Goal: Task Accomplishment & Management: Complete application form

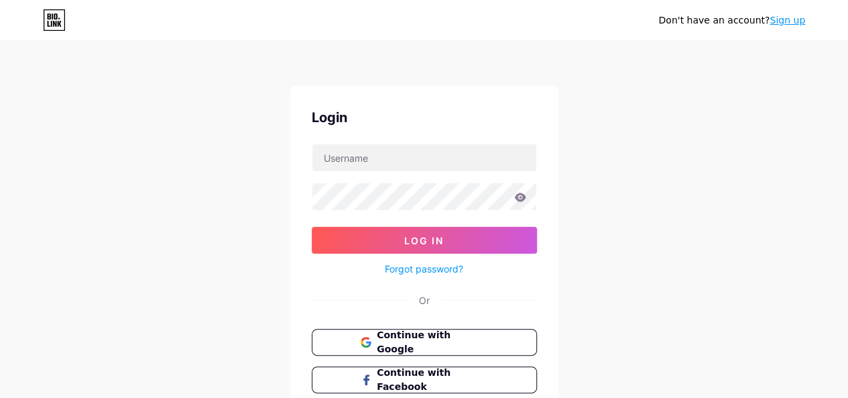
click at [796, 17] on link "Sign up" at bounding box center [788, 20] width 36 height 11
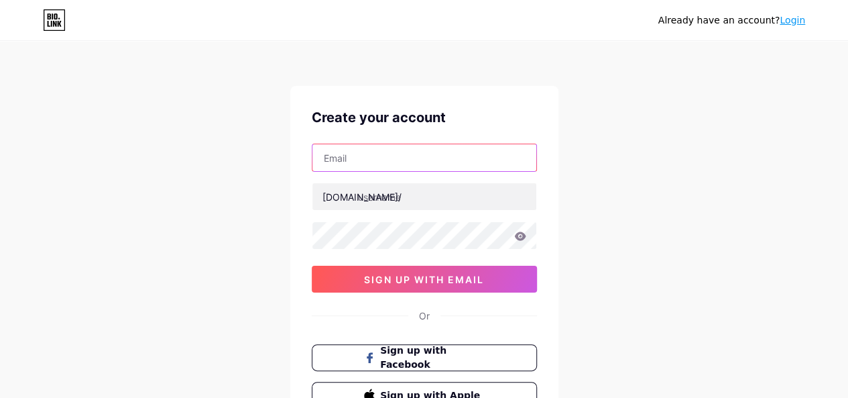
click at [348, 154] on input "text" at bounding box center [424, 157] width 224 height 27
type input "[EMAIL_ADDRESS][DOMAIN_NAME]"
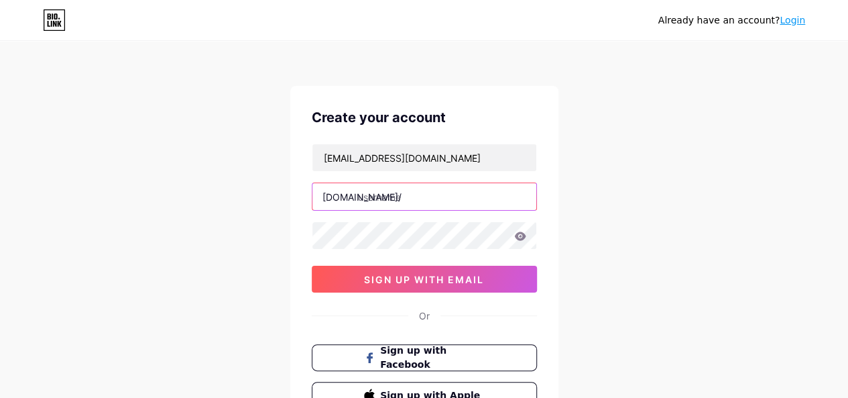
click at [404, 197] on input "text" at bounding box center [424, 196] width 224 height 27
paste input "synaworldz"
type input "synaworldz"
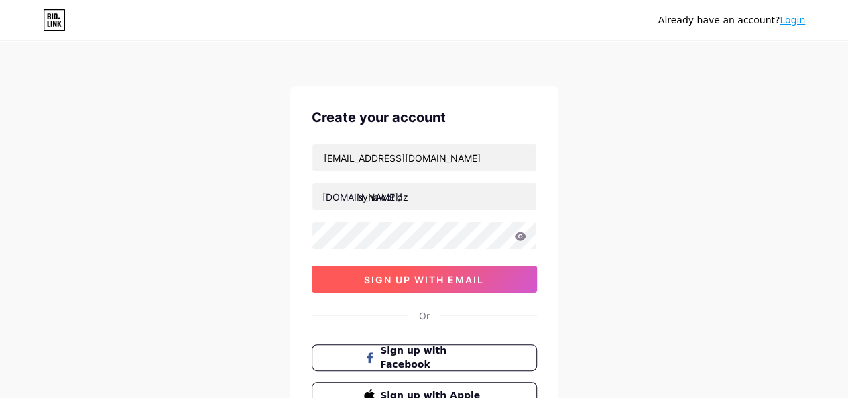
click at [410, 270] on button "sign up with email" at bounding box center [424, 278] width 225 height 27
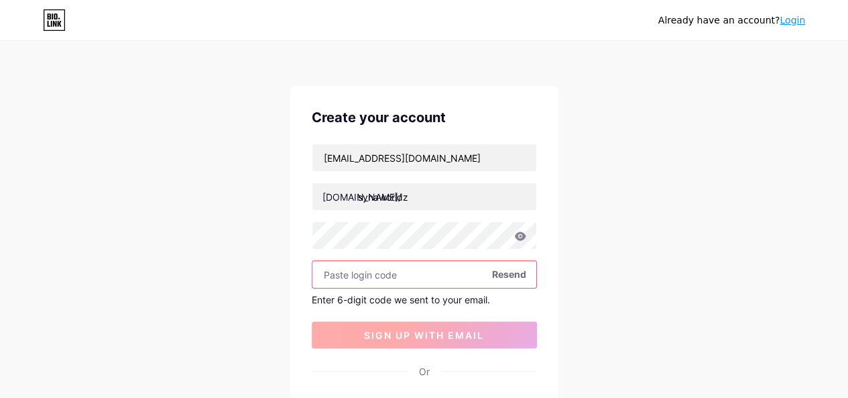
paste input "350847"
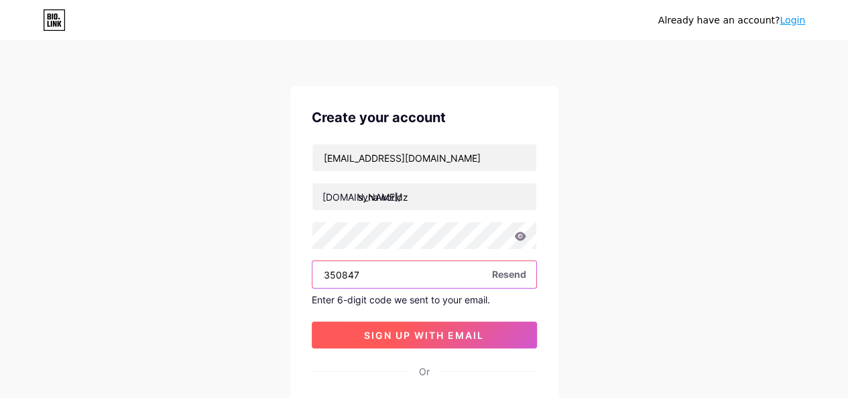
type input "350847"
click at [422, 332] on span "sign up with email" at bounding box center [424, 334] width 120 height 11
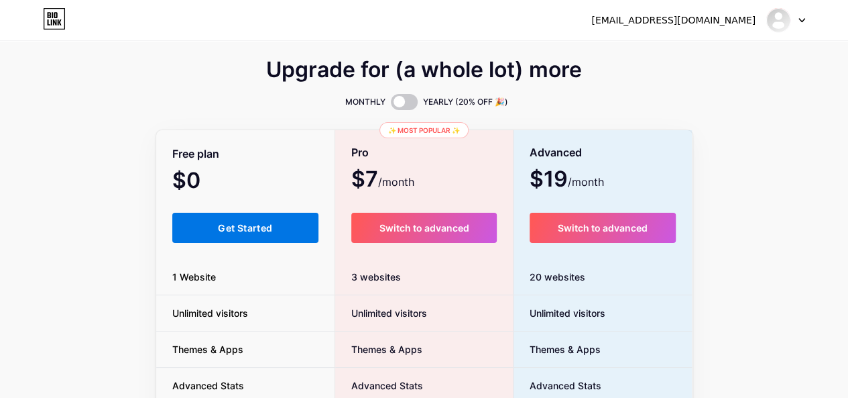
click at [220, 220] on button "Get Started" at bounding box center [245, 228] width 147 height 30
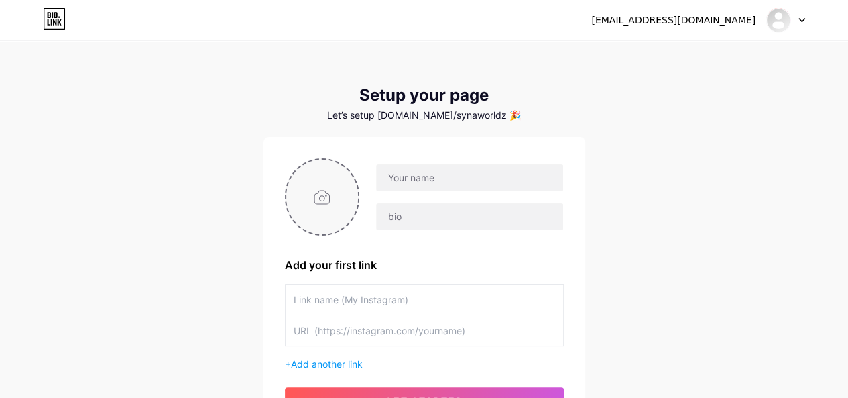
click at [315, 194] on input "file" at bounding box center [322, 197] width 72 height 74
type input "C:\fakepath\50dfa5ff6949035f67ccea51a8d652a8.jpg"
click at [394, 167] on input "text" at bounding box center [469, 177] width 186 height 27
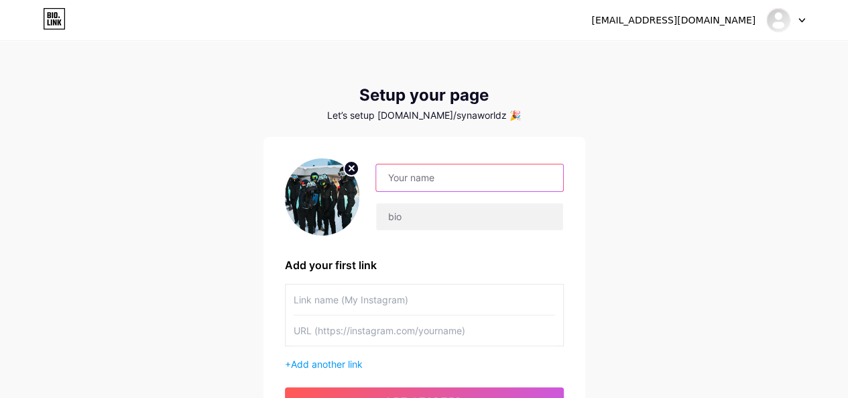
paste input "syna world"
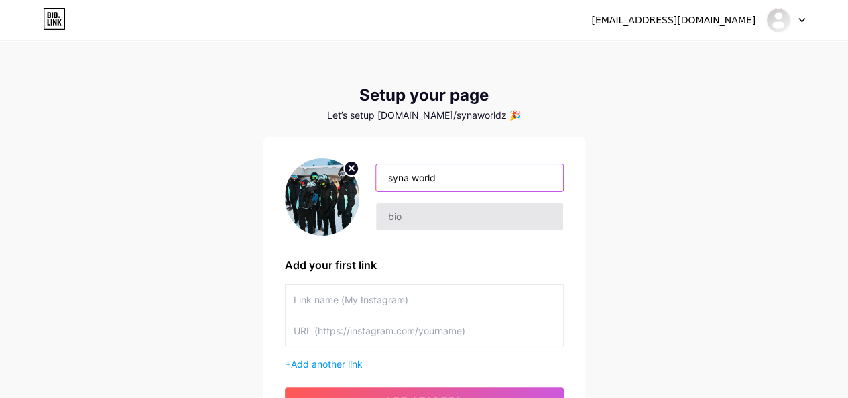
type input "syna world"
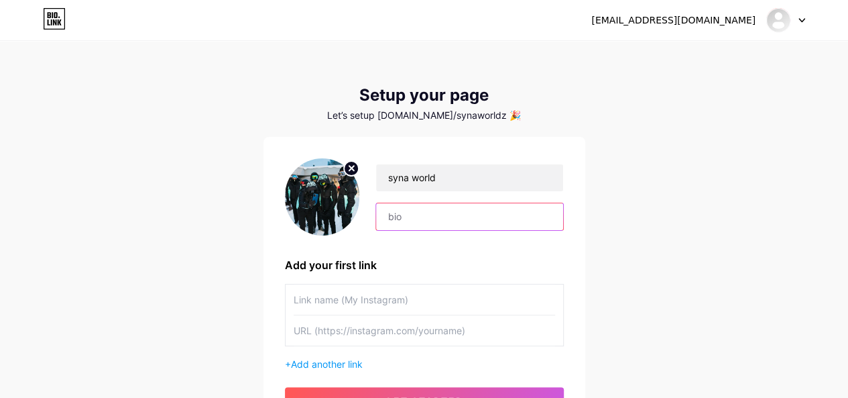
click at [396, 213] on input "text" at bounding box center [469, 216] width 186 height 27
paste input "Syna World Clothing is a sale price on Syna Official Store. Get Up To 40% Off O…"
type input "Syna World Clothing is a sale price on Syna Official Store. Get Up To 40% Off O…"
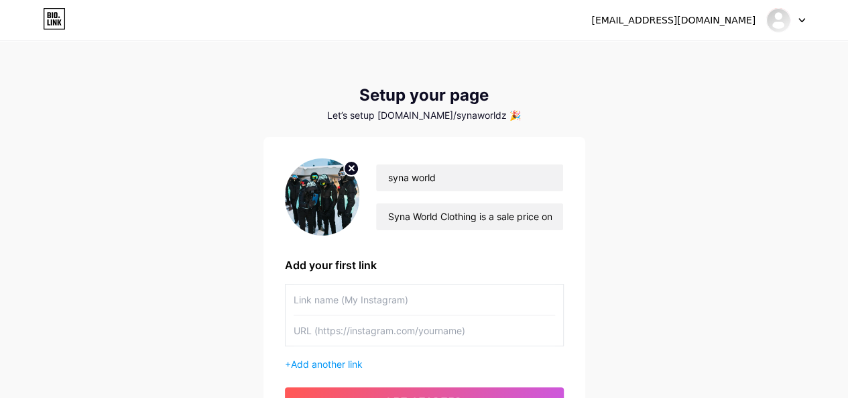
click at [375, 329] on input "text" at bounding box center [424, 330] width 261 height 30
paste input "[URL][DOMAIN_NAME]"
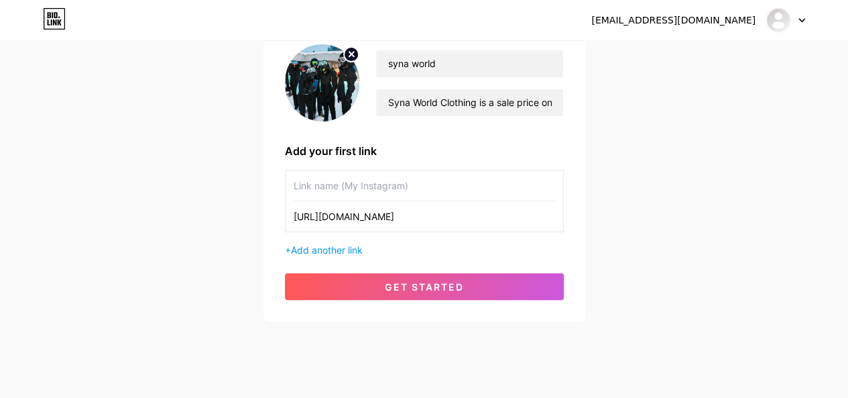
scroll to position [133, 0]
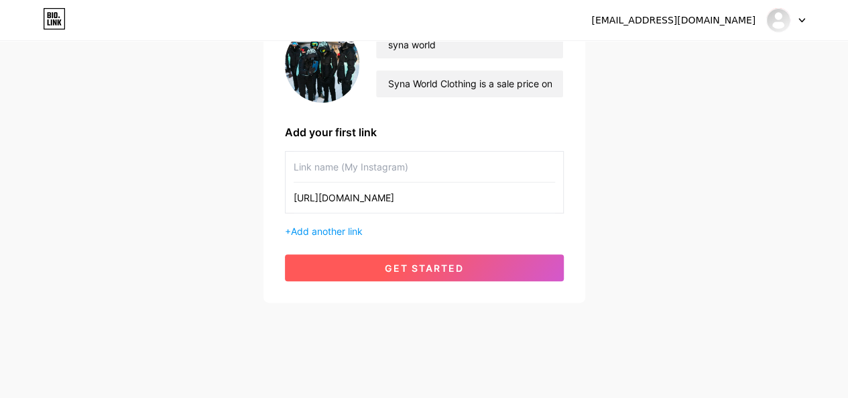
type input "[URL][DOMAIN_NAME]"
click at [426, 262] on span "get started" at bounding box center [424, 267] width 79 height 11
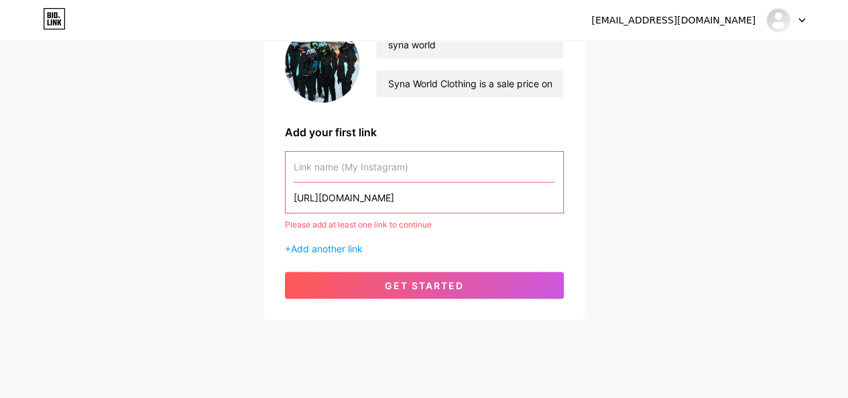
click at [418, 201] on input "[URL][DOMAIN_NAME]" at bounding box center [424, 197] width 261 height 30
drag, startPoint x: 327, startPoint y: 200, endPoint x: 270, endPoint y: 203, distance: 57.7
click at [270, 203] on div "syna world Syna World Clothing is a sale price on Syna Official Store. Get Up T…" at bounding box center [424, 162] width 322 height 316
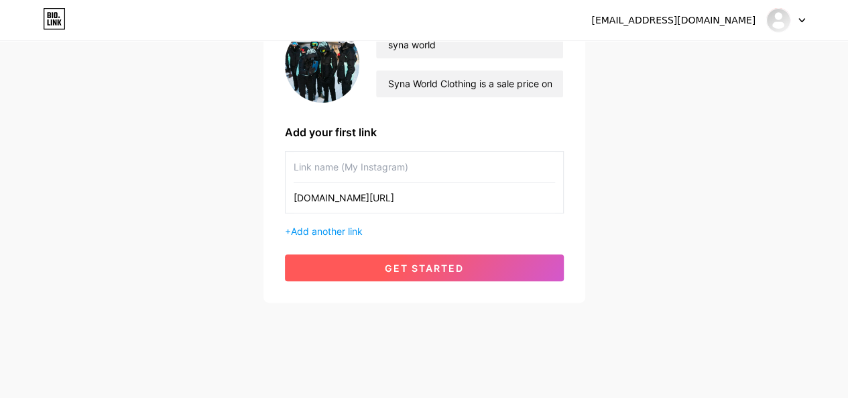
type input "[DOMAIN_NAME][URL]"
click at [357, 269] on button "get started" at bounding box center [424, 267] width 279 height 27
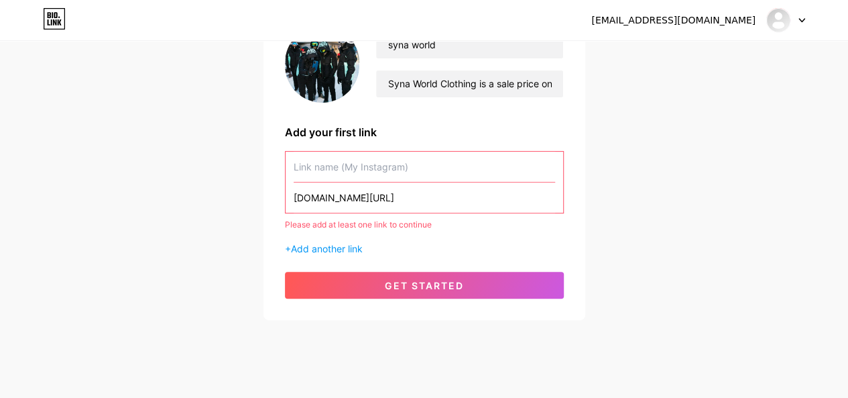
click at [360, 211] on input "[DOMAIN_NAME][URL]" at bounding box center [424, 197] width 261 height 30
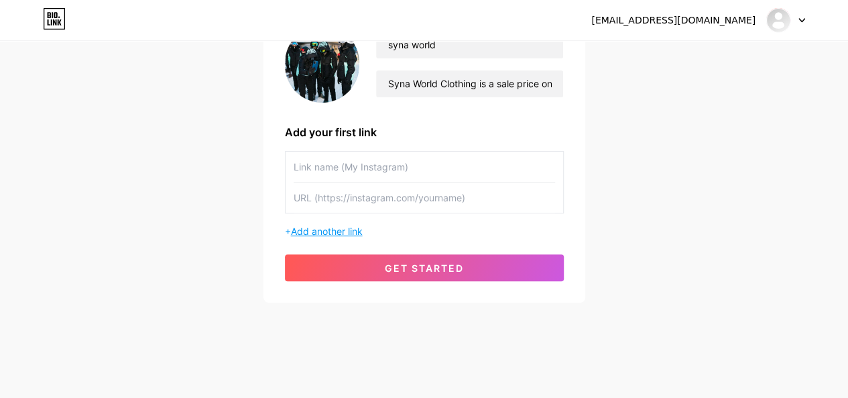
click at [345, 227] on span "Add another link" at bounding box center [327, 230] width 72 height 11
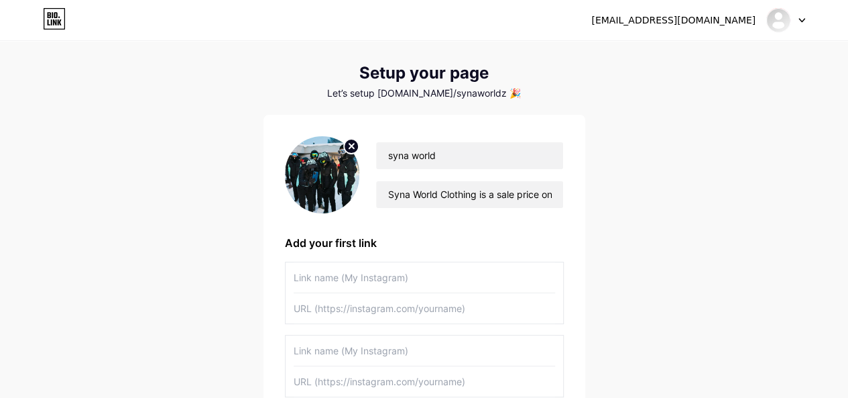
scroll to position [0, 0]
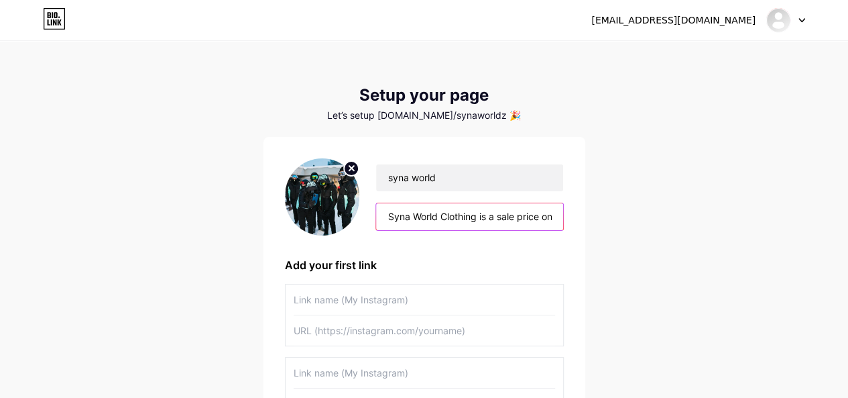
click at [430, 213] on input "Syna World Clothing is a sale price on Syna Official Store. Get Up To 40% Off O…" at bounding box center [469, 216] width 186 height 27
paste input "[URL][DOMAIN_NAME]"
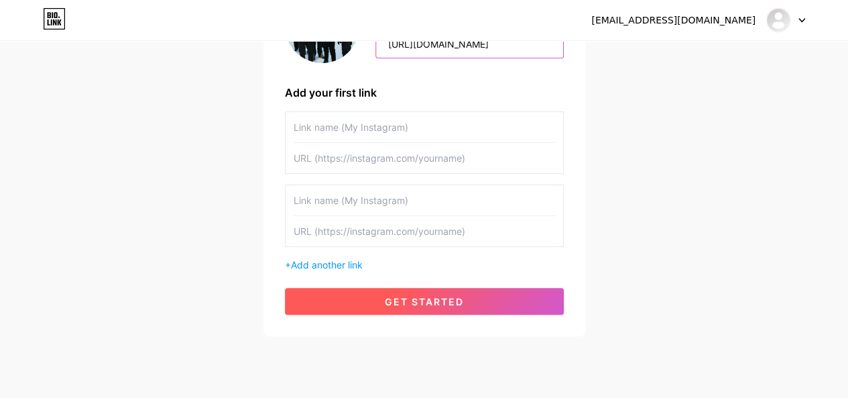
scroll to position [201, 0]
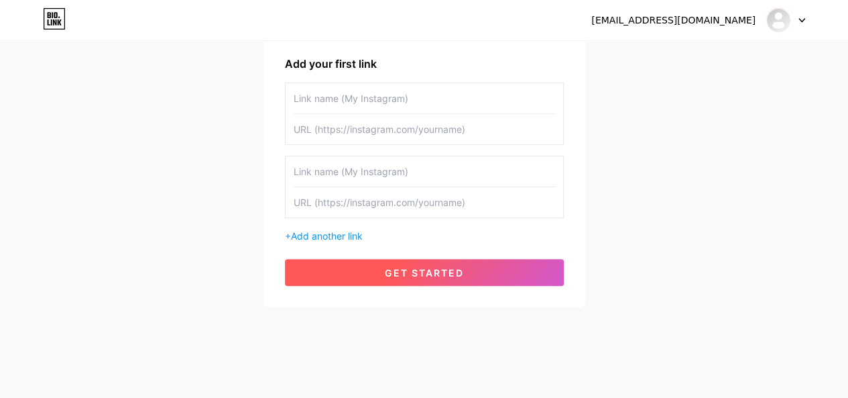
type input "[URL][DOMAIN_NAME]"
click at [432, 259] on button "get started" at bounding box center [424, 272] width 279 height 27
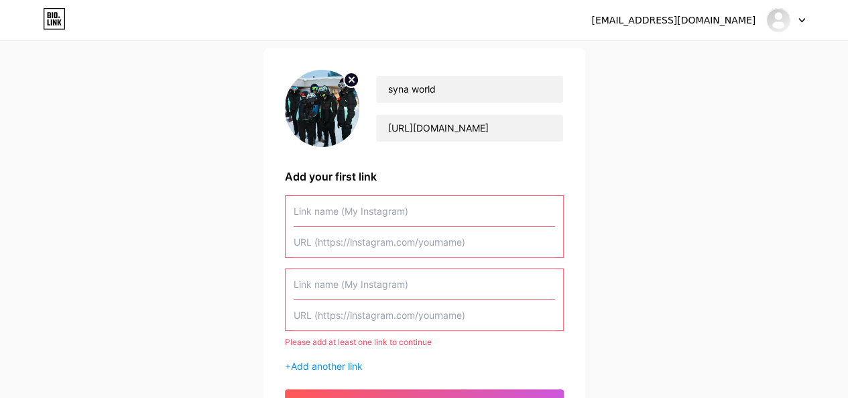
scroll to position [67, 0]
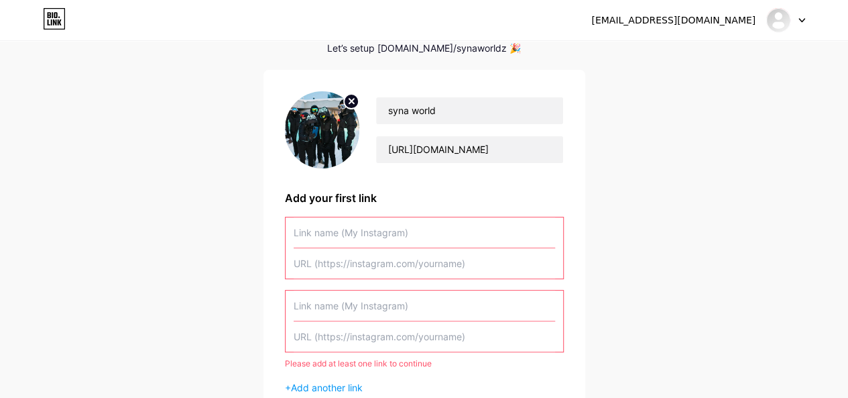
click at [388, 342] on input "text" at bounding box center [424, 336] width 261 height 30
paste input "[URL][DOMAIN_NAME]"
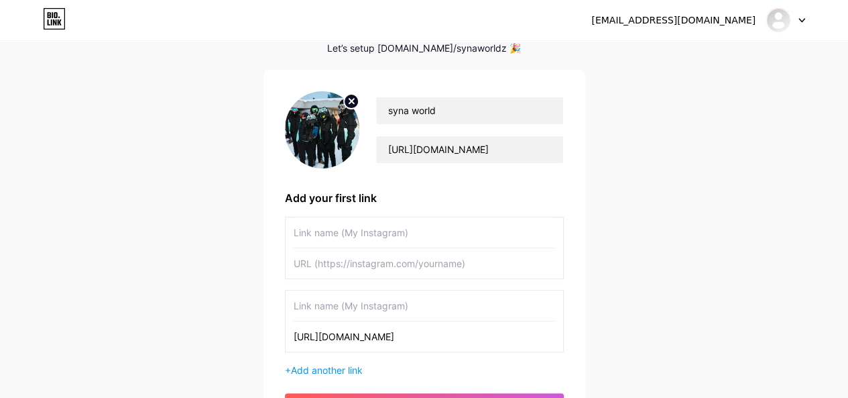
type input "[URL][DOMAIN_NAME]"
click at [319, 298] on input "text" at bounding box center [424, 305] width 261 height 30
paste input "syna world"
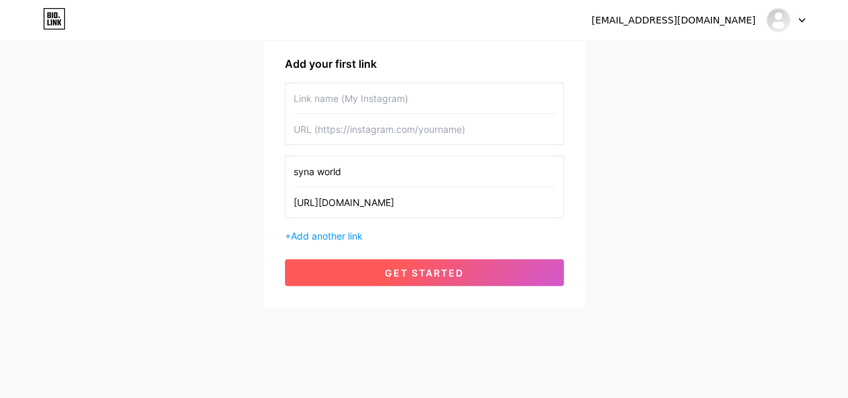
type input "syna world"
click at [377, 261] on button "get started" at bounding box center [424, 272] width 279 height 27
type input "syna world"
type input "[URL][DOMAIN_NAME]"
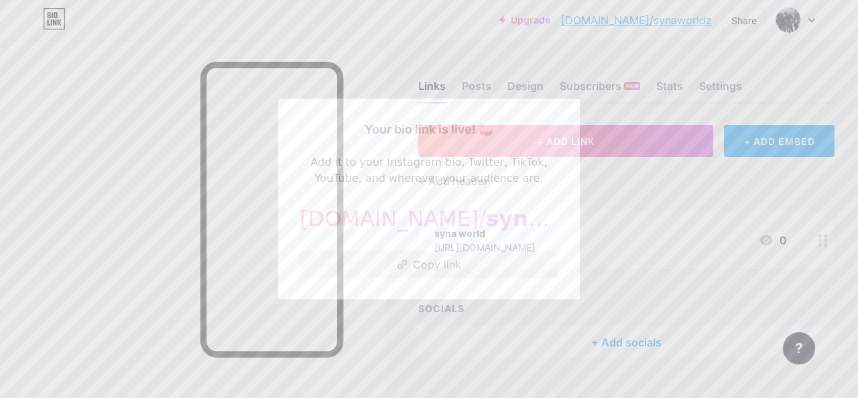
click at [447, 262] on button "Copy link" at bounding box center [429, 264] width 259 height 27
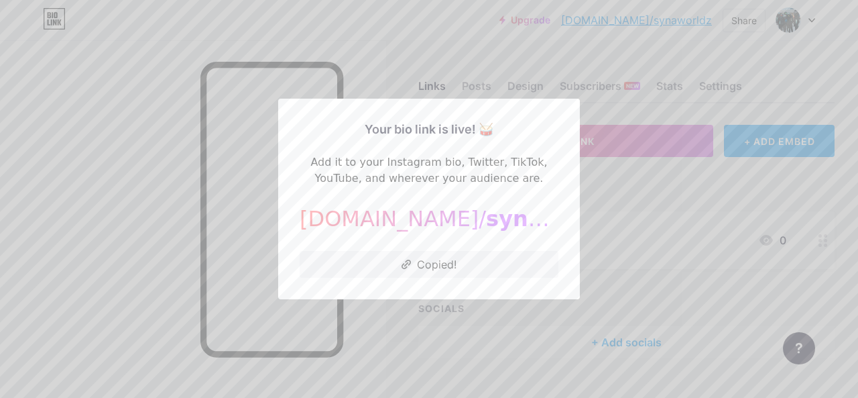
click at [386, 219] on div "[DOMAIN_NAME]/ synaworldz" at bounding box center [429, 218] width 259 height 32
